Goal: Ask a question

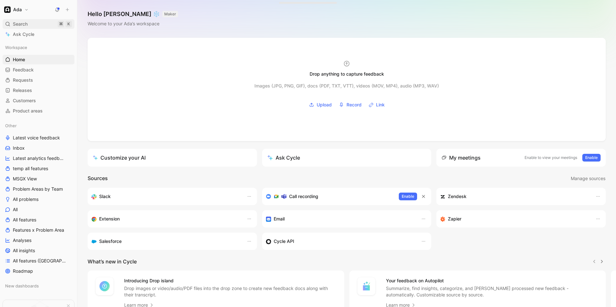
click at [14, 22] on span "Search" at bounding box center [20, 24] width 15 height 8
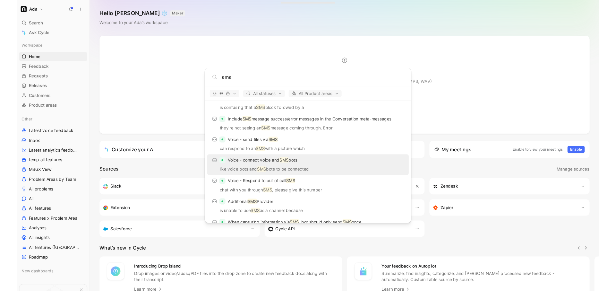
scroll to position [157, 0]
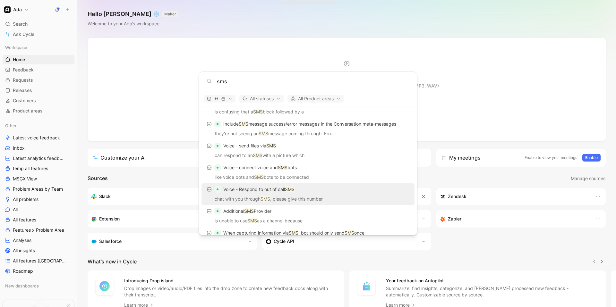
type input "sms"
click at [329, 198] on p "chat with you through SMS , please give this number" at bounding box center [307, 200] width 209 height 10
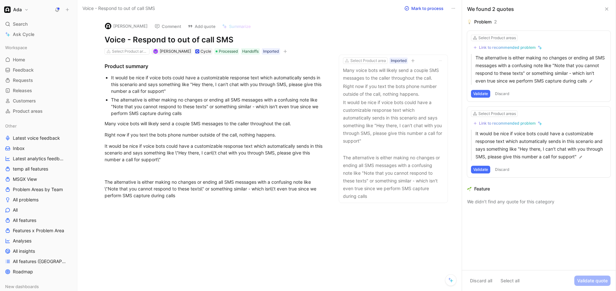
scroll to position [2, 0]
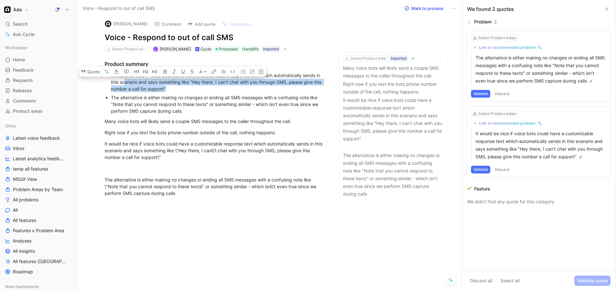
drag, startPoint x: 187, startPoint y: 92, endPoint x: 124, endPoint y: 82, distance: 64.1
click at [124, 82] on p "It would be nice if voice bots could have a customizable response text which au…" at bounding box center [219, 82] width 216 height 22
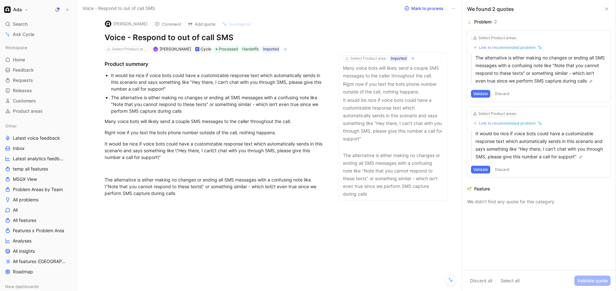
click at [199, 116] on div "Product summary It would be nice if voice bots could have a customizable respon…" at bounding box center [216, 127] width 250 height 151
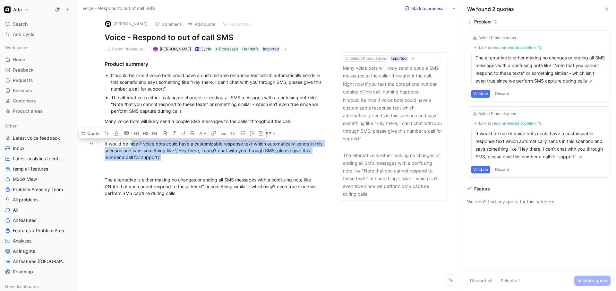
drag, startPoint x: 197, startPoint y: 156, endPoint x: 132, endPoint y: 142, distance: 67.2
click at [132, 142] on div "It would be nice if voice bots could have a customizable response text which au…" at bounding box center [216, 150] width 222 height 20
click at [38, 26] on div "Search ⌘ K" at bounding box center [39, 24] width 72 height 10
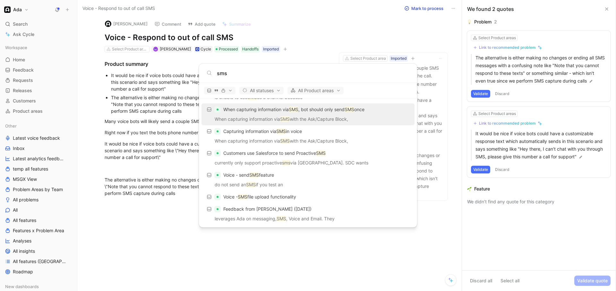
scroll to position [272, 0]
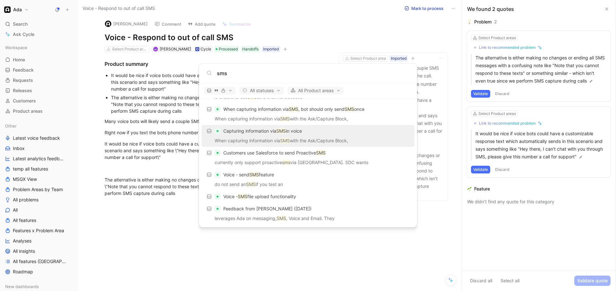
type input "sms"
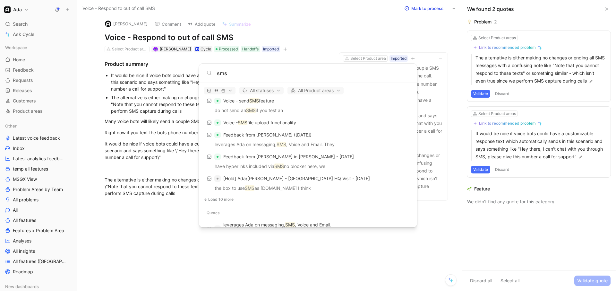
scroll to position [351, 0]
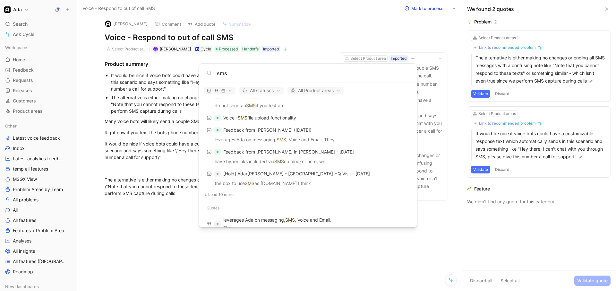
click at [222, 194] on span "Load 10 more" at bounding box center [220, 194] width 25 height 5
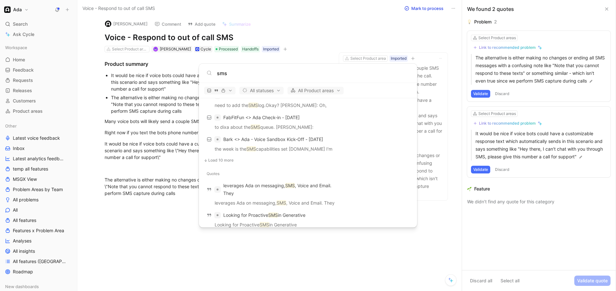
scroll to position [621, 0]
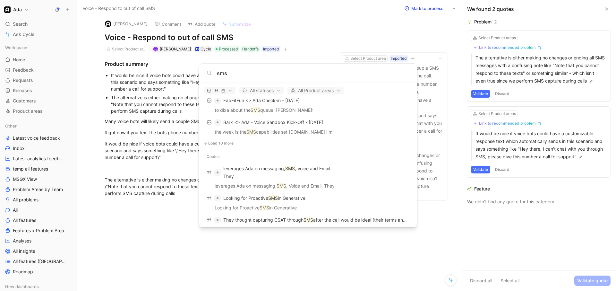
click at [160, 257] on body "Ada Search ⌘ K Ask Cycle Workspace Home G then H Feedback G then F Requests G t…" at bounding box center [308, 145] width 616 height 291
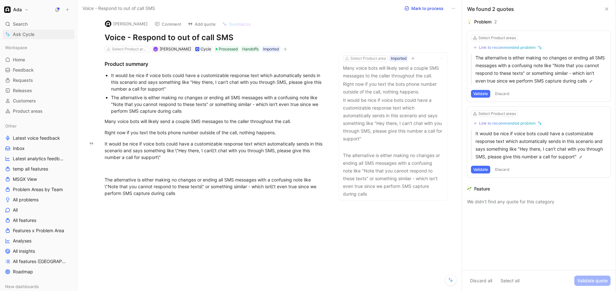
click at [38, 34] on link "Ask Cycle" at bounding box center [39, 35] width 72 height 10
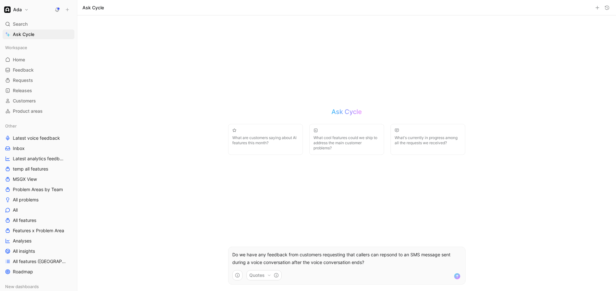
click at [387, 256] on p "Do we have any feedback from customers requesting that callers can repsond to a…" at bounding box center [346, 258] width 229 height 15
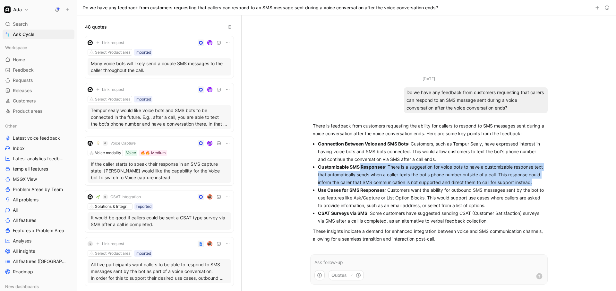
drag, startPoint x: 358, startPoint y: 167, endPoint x: 538, endPoint y: 181, distance: 180.2
click at [538, 181] on p "Customizable SMS Responses : There is a suggestion for voice bots to have a cus…" at bounding box center [431, 174] width 227 height 23
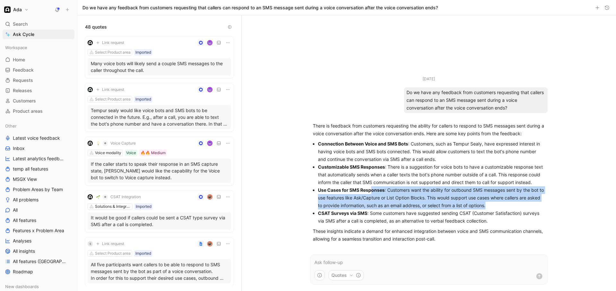
drag, startPoint x: 370, startPoint y: 190, endPoint x: 521, endPoint y: 202, distance: 152.0
click at [521, 202] on p "Use Cases for SMS Responses : Customers want the ability for outbound SMS messa…" at bounding box center [431, 197] width 227 height 23
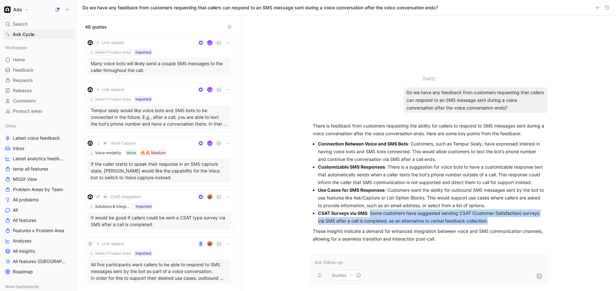
drag, startPoint x: 370, startPoint y: 211, endPoint x: 499, endPoint y: 221, distance: 129.1
click at [499, 221] on p "CSAT Surveys via SMS : Some customers have suggested sending CSAT (Customer Sat…" at bounding box center [431, 216] width 227 height 15
click at [328, 258] on p at bounding box center [428, 262] width 229 height 8
drag, startPoint x: 408, startPoint y: 144, endPoint x: 318, endPoint y: 146, distance: 89.9
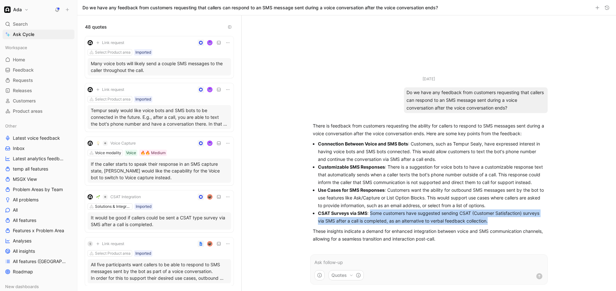
click at [318, 146] on p "Connection Between Voice and SMS Bots : Customers, such as Tempur Sealy, have e…" at bounding box center [431, 151] width 227 height 23
copy strong "Connection Between Voice and SMS Bots"
click at [329, 260] on p at bounding box center [428, 262] width 229 height 8
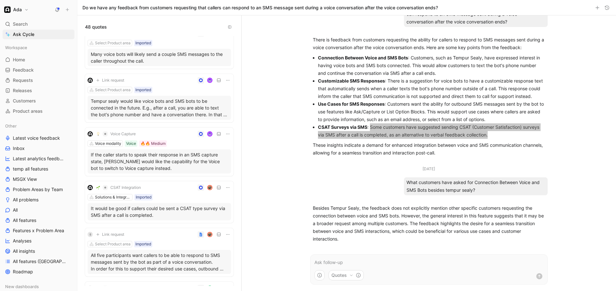
scroll to position [11, 0]
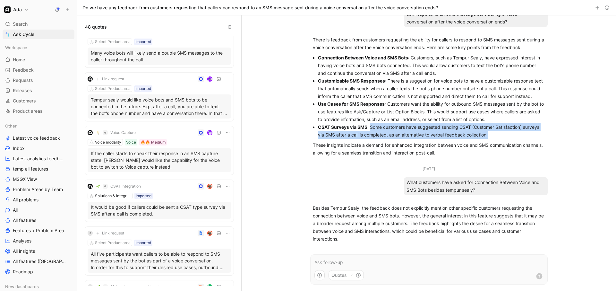
click at [166, 105] on p "Tempur sealy would like voice bots and SMS bots to be connected in the future. …" at bounding box center [159, 106] width 137 height 20
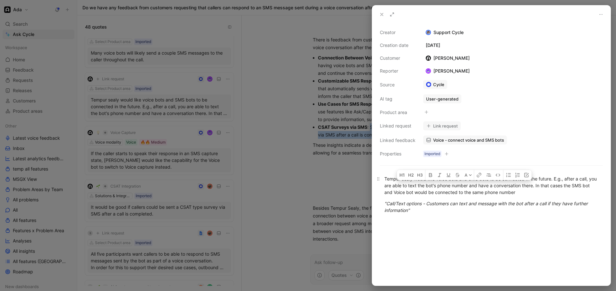
drag, startPoint x: 528, startPoint y: 195, endPoint x: 403, endPoint y: 182, distance: 125.1
click at [403, 182] on div "Tempur sealy would like voice bots and SMS bots to be connected in the future. …" at bounding box center [491, 185] width 214 height 20
click at [383, 14] on icon at bounding box center [381, 14] width 5 height 5
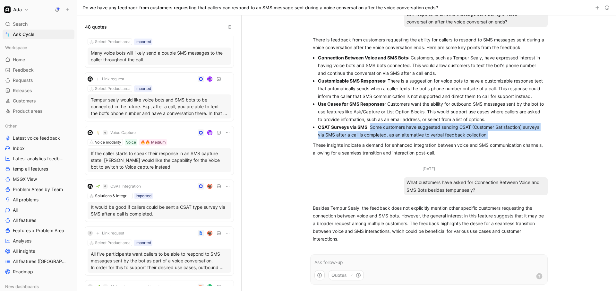
click at [339, 260] on p at bounding box center [428, 262] width 229 height 8
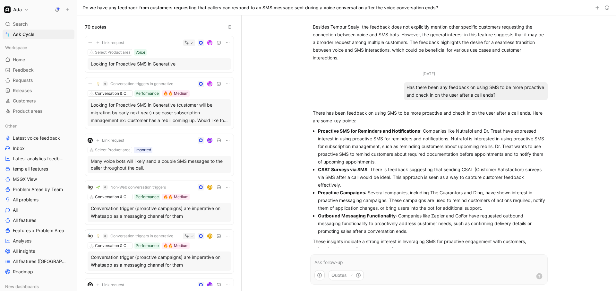
scroll to position [214, 0]
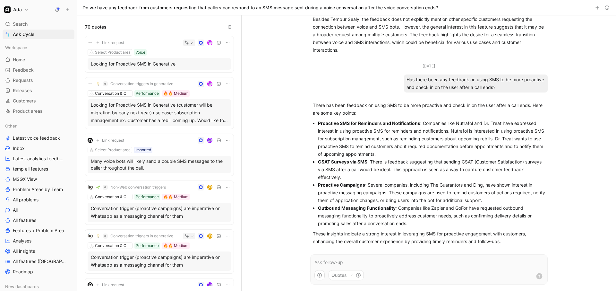
drag, startPoint x: 415, startPoint y: 149, endPoint x: 408, endPoint y: 124, distance: 26.2
click at [408, 124] on p "Proactive SMS for Reminders and Notifications : Companies like Nutrafol and Dr.…" at bounding box center [431, 138] width 227 height 39
drag, startPoint x: 385, startPoint y: 175, endPoint x: 384, endPoint y: 163, distance: 12.6
click at [384, 163] on p "CSAT Surveys via SMS : There is feedback suggesting that sending CSAT (Customer…" at bounding box center [431, 169] width 227 height 23
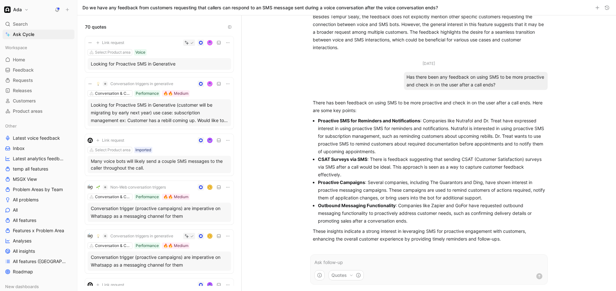
drag, startPoint x: 397, startPoint y: 180, endPoint x: 419, endPoint y: 218, distance: 43.9
click at [419, 218] on ul "Proactive SMS for Reminders and Notifications : Companies like Nutrafol and Dr.…" at bounding box center [429, 171] width 232 height 108
click at [419, 218] on p "Outbound Messaging Functionality : Companies like Zapier and GoFor have request…" at bounding box center [431, 213] width 227 height 23
drag, startPoint x: 419, startPoint y: 218, endPoint x: 399, endPoint y: 205, distance: 23.9
click at [399, 205] on p "Outbound Messaging Functionality : Companies like Zapier and GoFor have request…" at bounding box center [431, 213] width 227 height 23
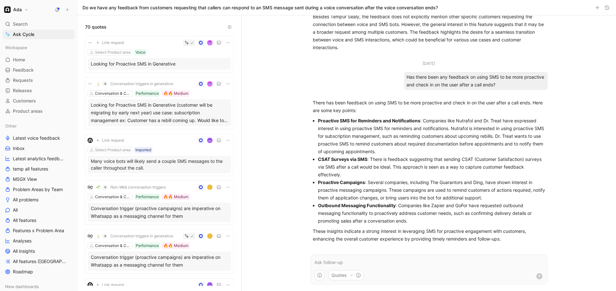
click at [399, 205] on p "Outbound Messaging Functionality : Companies like Zapier and GoFor have request…" at bounding box center [431, 213] width 227 height 23
click at [385, 259] on p at bounding box center [428, 262] width 229 height 8
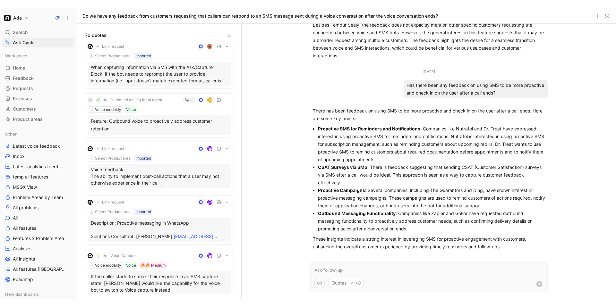
scroll to position [1247, 0]
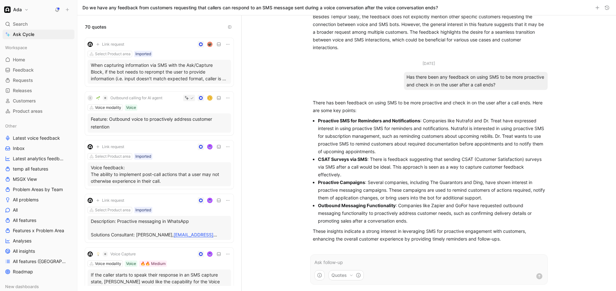
click at [122, 100] on span "Outbound calling for AI agent" at bounding box center [136, 97] width 52 height 5
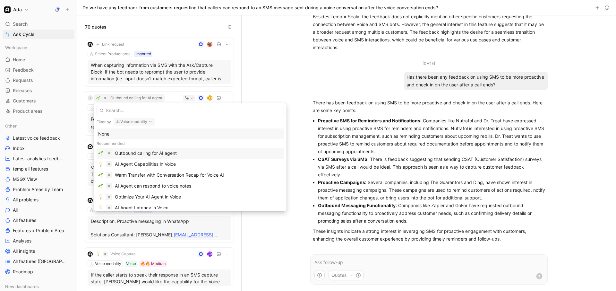
click at [140, 151] on div "Outbound calling for AI agent" at bounding box center [146, 153] width 62 height 8
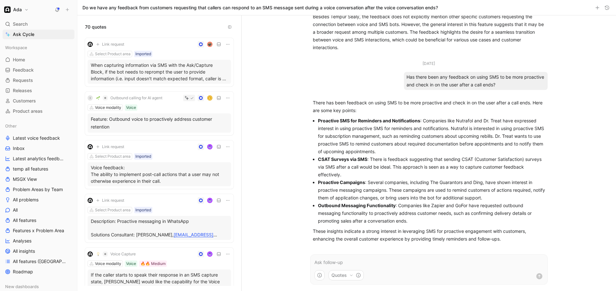
click at [145, 122] on div "Feature: Outbound voice to proactively address customer retention" at bounding box center [159, 122] width 137 height 15
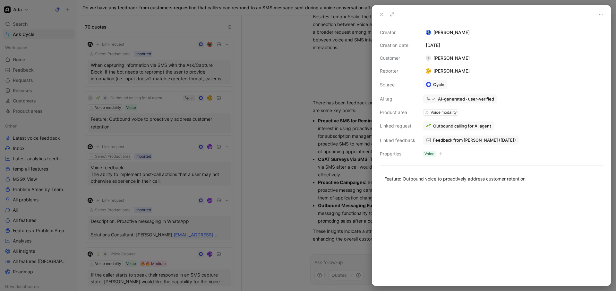
click at [454, 126] on span "Outbound calling for AI agent" at bounding box center [462, 126] width 58 height 6
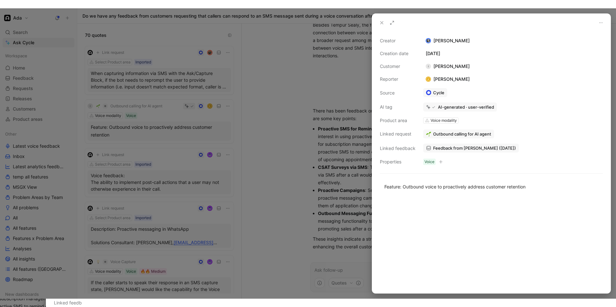
scroll to position [200, 0]
